Goal: Find specific page/section: Find specific page/section

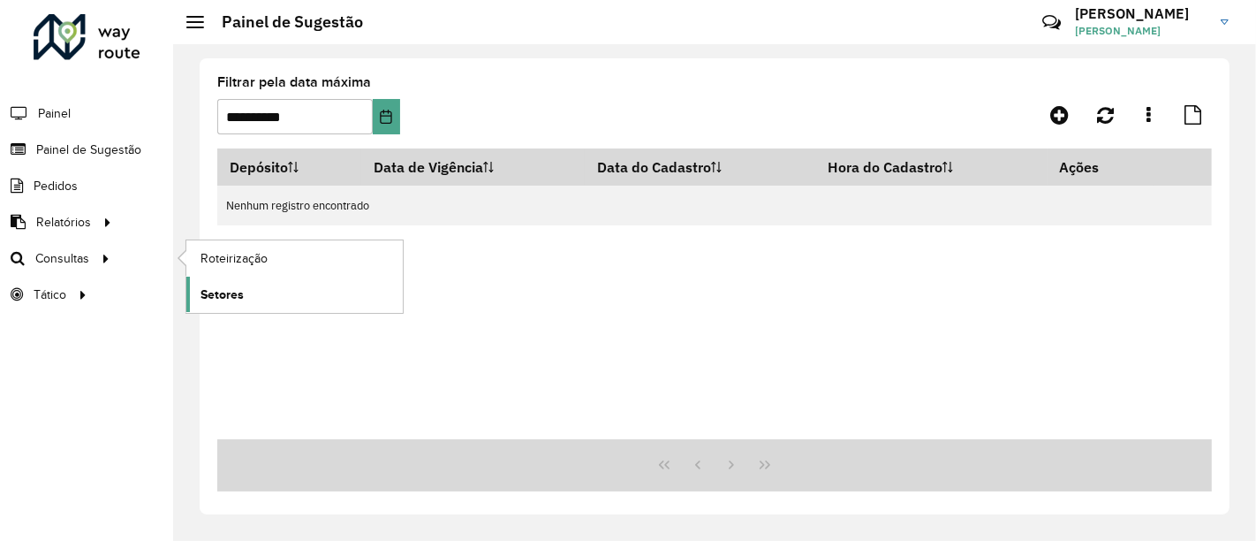
click at [203, 282] on link "Setores" at bounding box center [294, 293] width 216 height 35
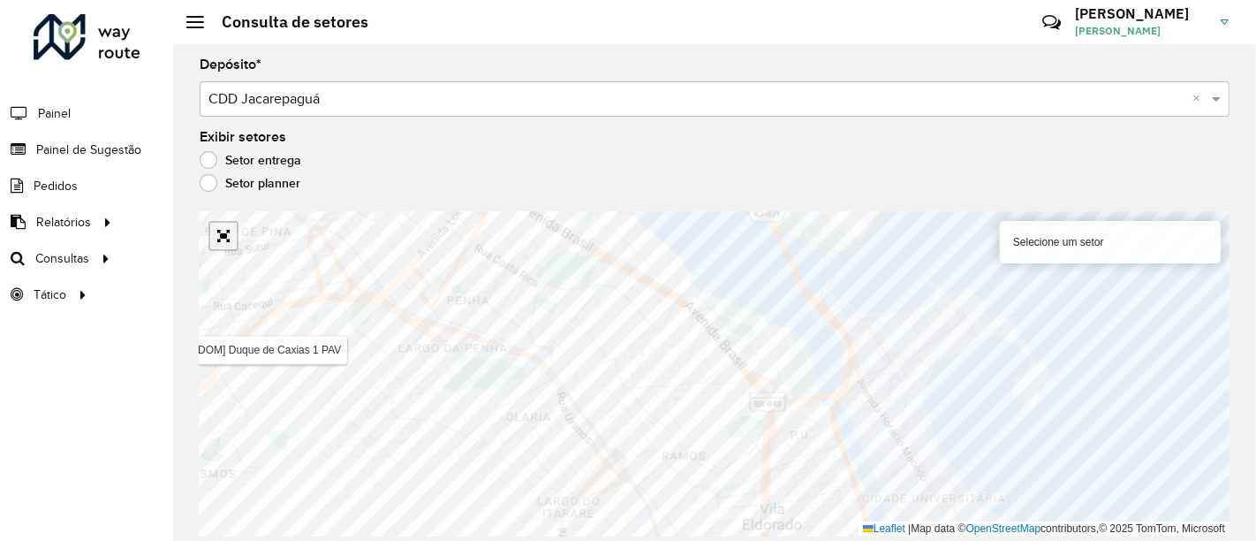
click at [224, 238] on link "Abrir mapa em tela cheia" at bounding box center [223, 236] width 26 height 26
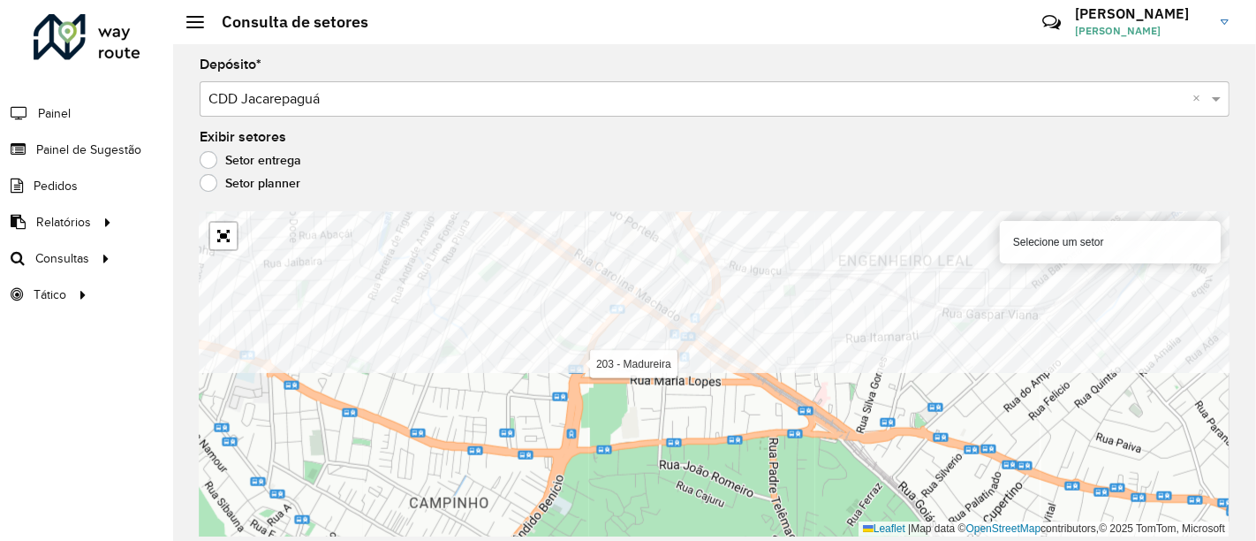
click at [495, 181] on formly-group "Depósito * Selecione um depósito × CDD Jacarepaguá × Exibir setores Setor entre…" at bounding box center [715, 297] width 1030 height 478
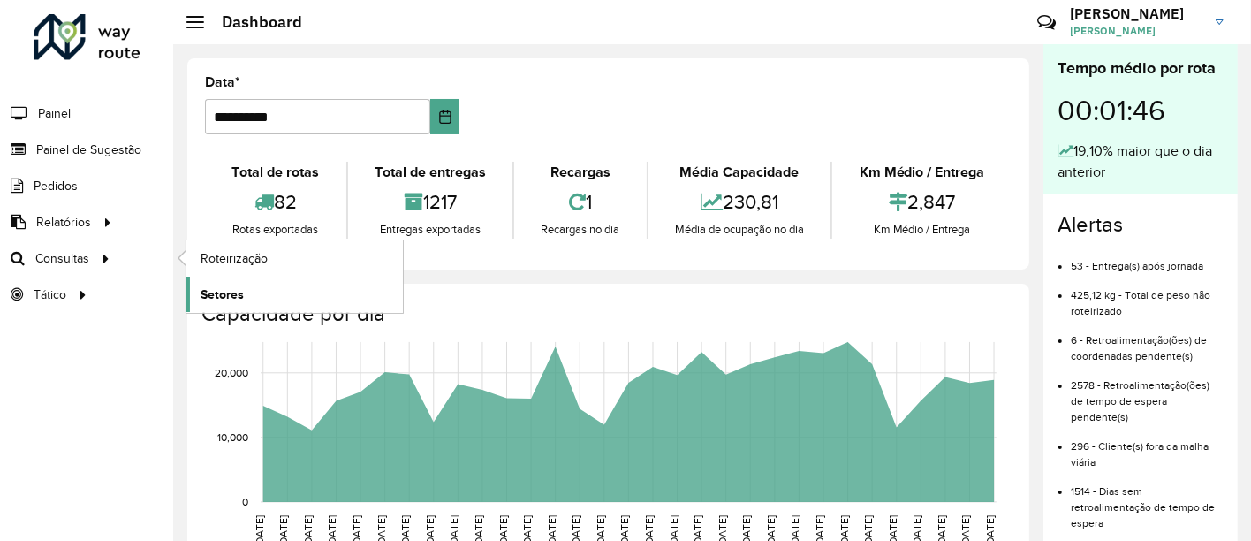
click at [201, 285] on span "Setores" at bounding box center [222, 294] width 43 height 19
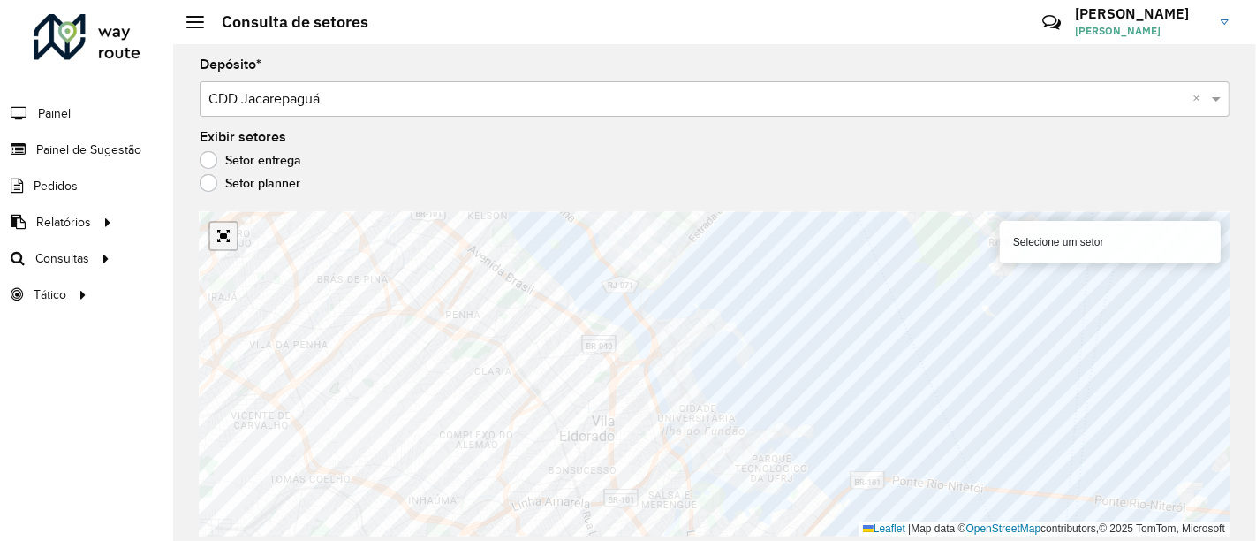
click at [220, 236] on link "Abrir mapa em tela cheia" at bounding box center [223, 236] width 26 height 26
